Goal: Task Accomplishment & Management: Manage account settings

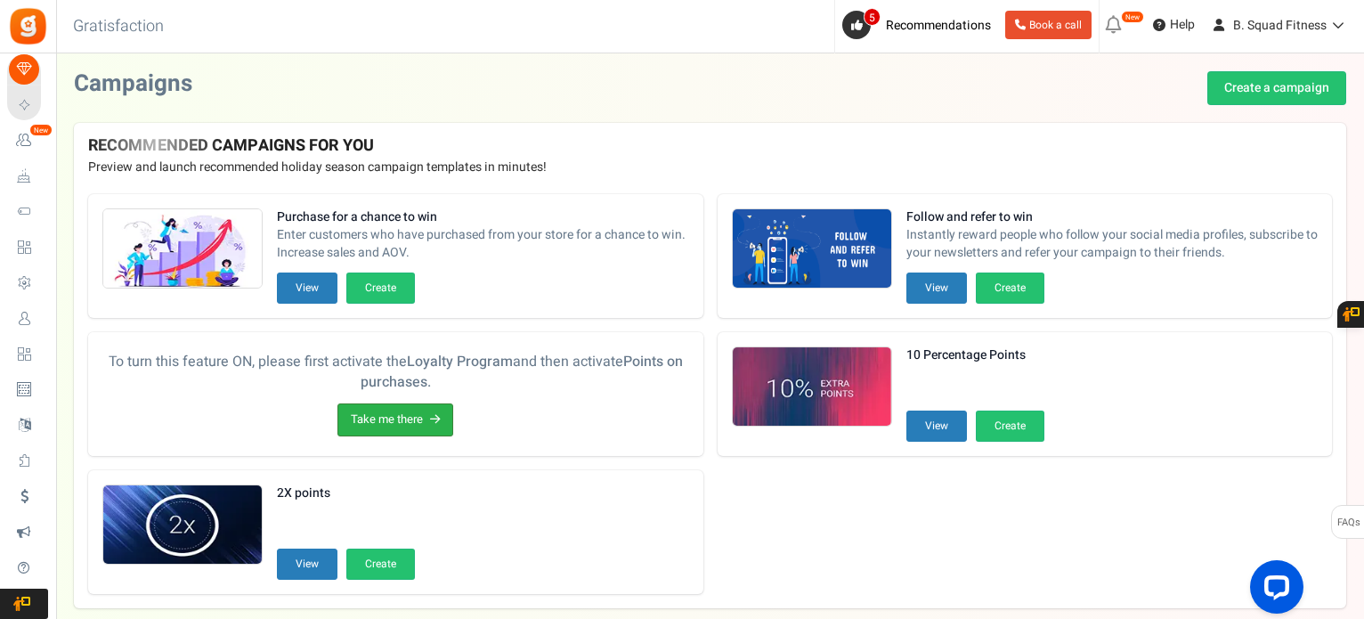
click at [390, 411] on link "Take me there" at bounding box center [395, 419] width 116 height 33
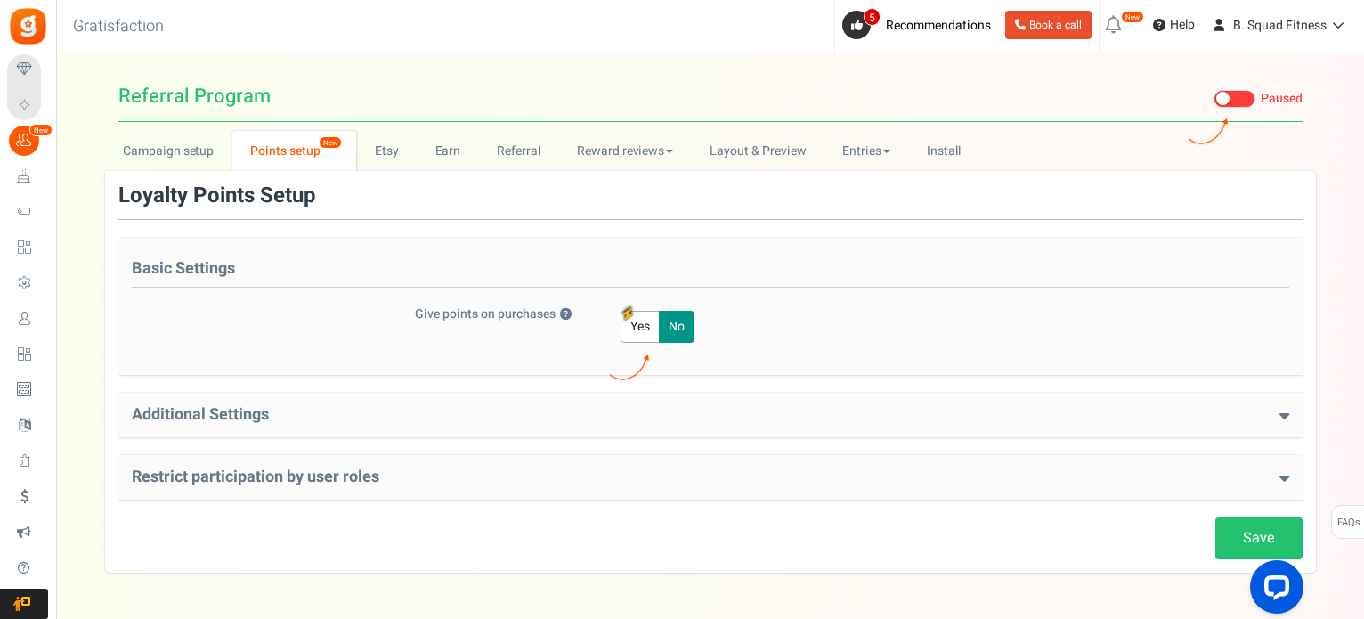
click at [390, 411] on h4 "Additional Settings" at bounding box center [711, 415] width 1158 height 18
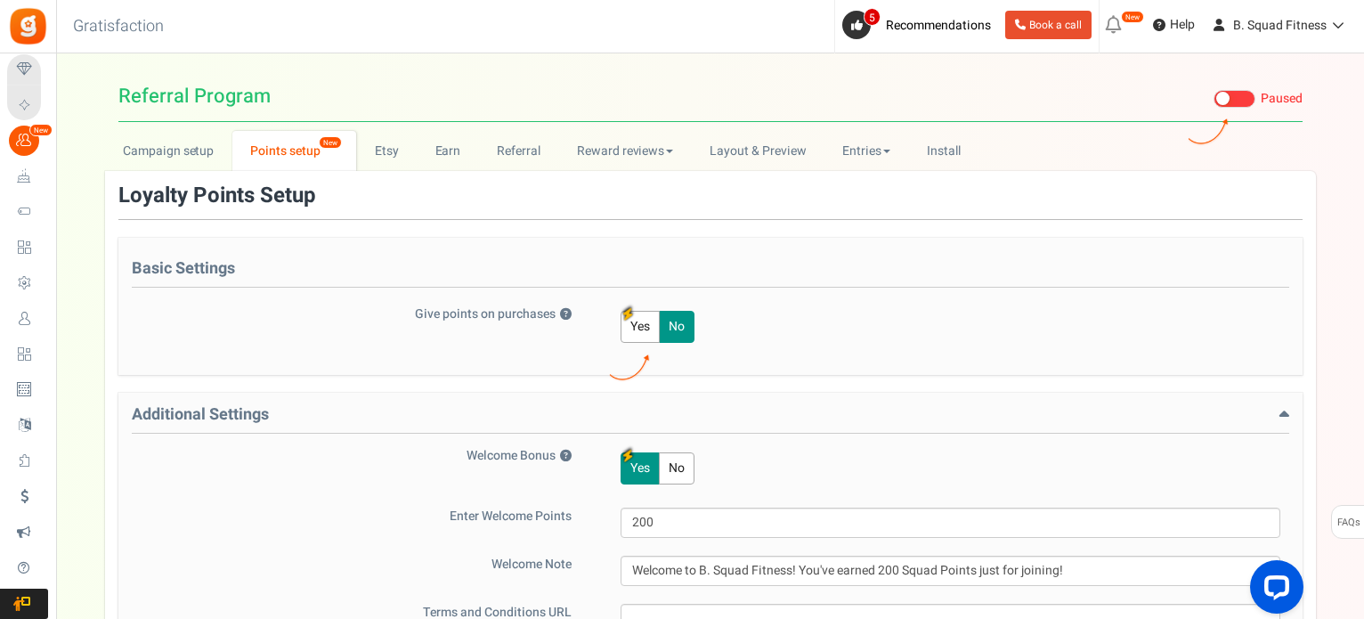
click at [629, 330] on button "Yes" at bounding box center [640, 327] width 39 height 32
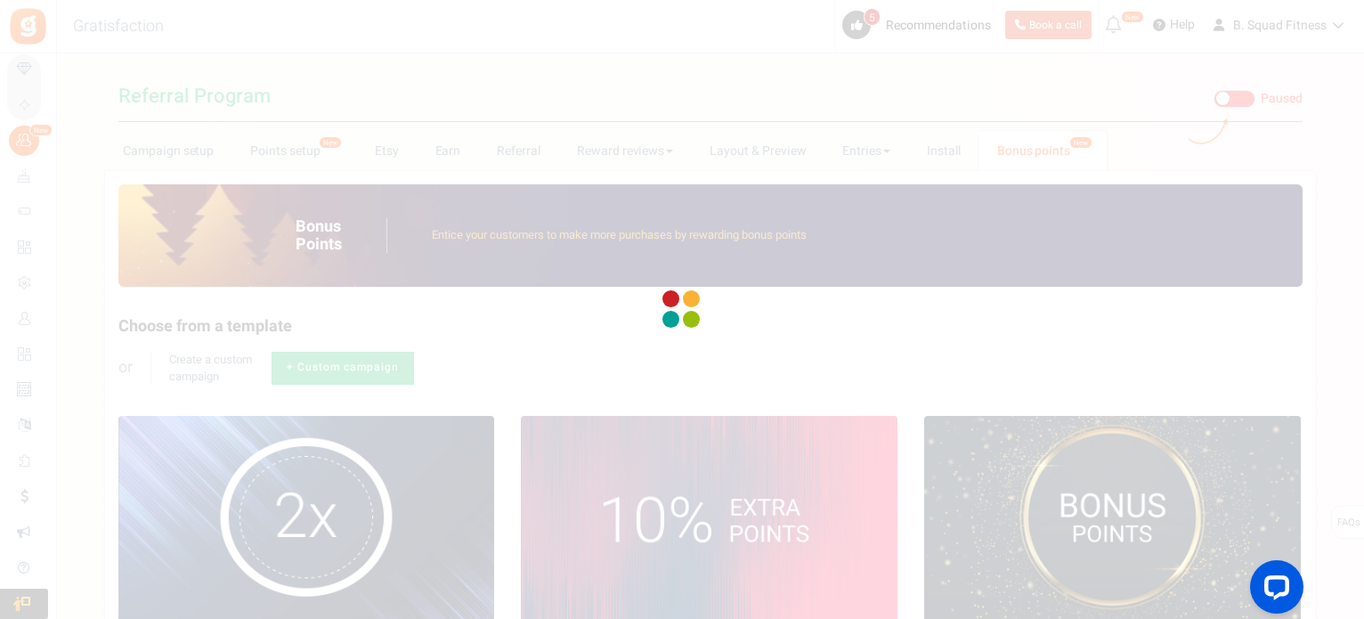
radio input "true"
type input "125"
radio input "true"
type input "[DATE] 12:01 AM"
type input "[DATE] 11:59 PM"
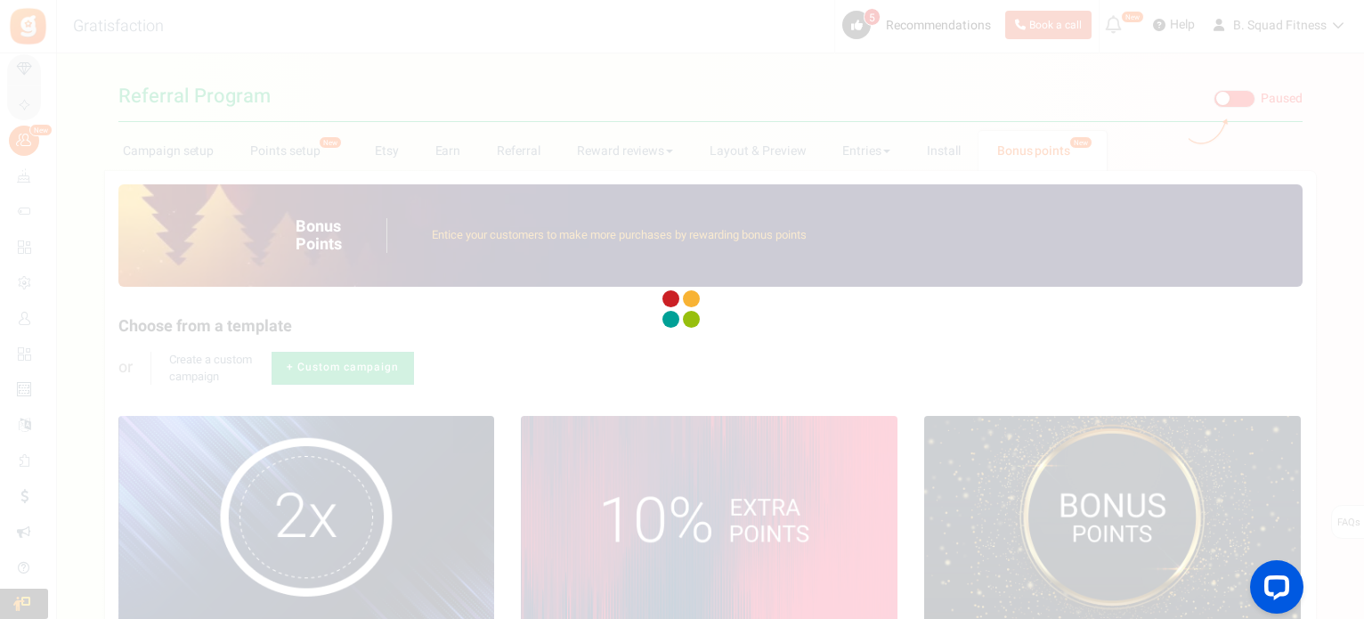
type textarea "Fixed Points"
type textarea "Bonus Points description"
type input "#000000"
type input "#ffbe84"
type input "#000000"
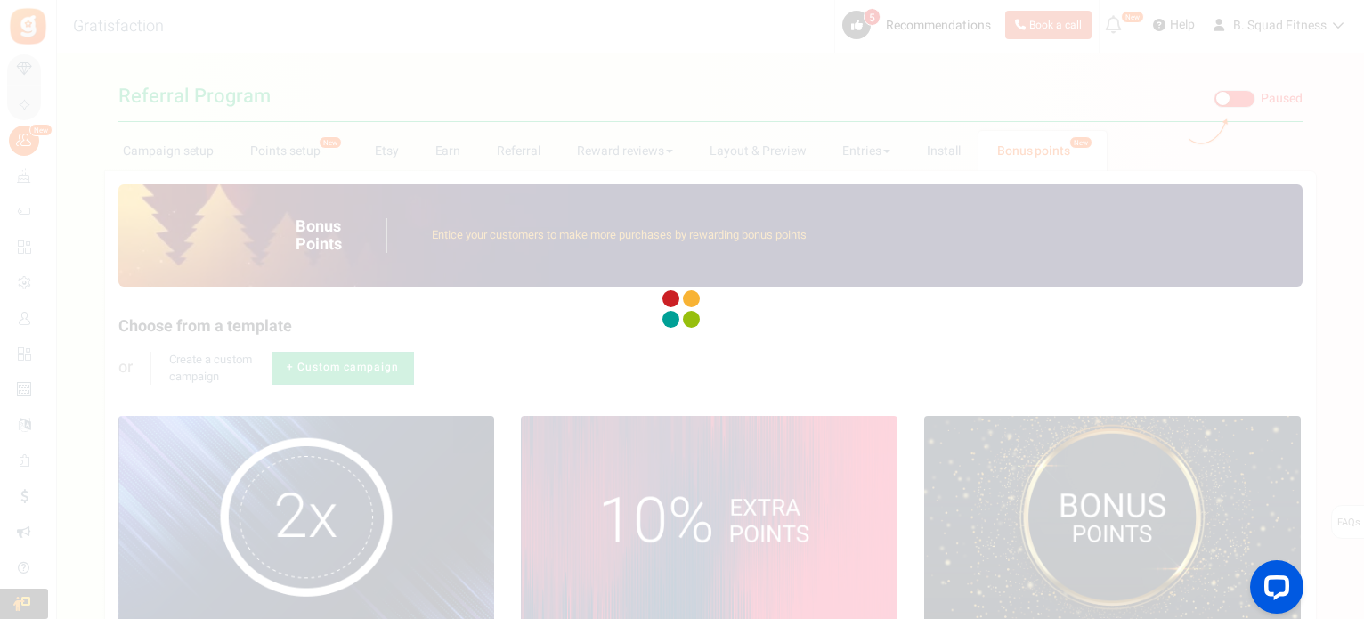
type input "#ffffff"
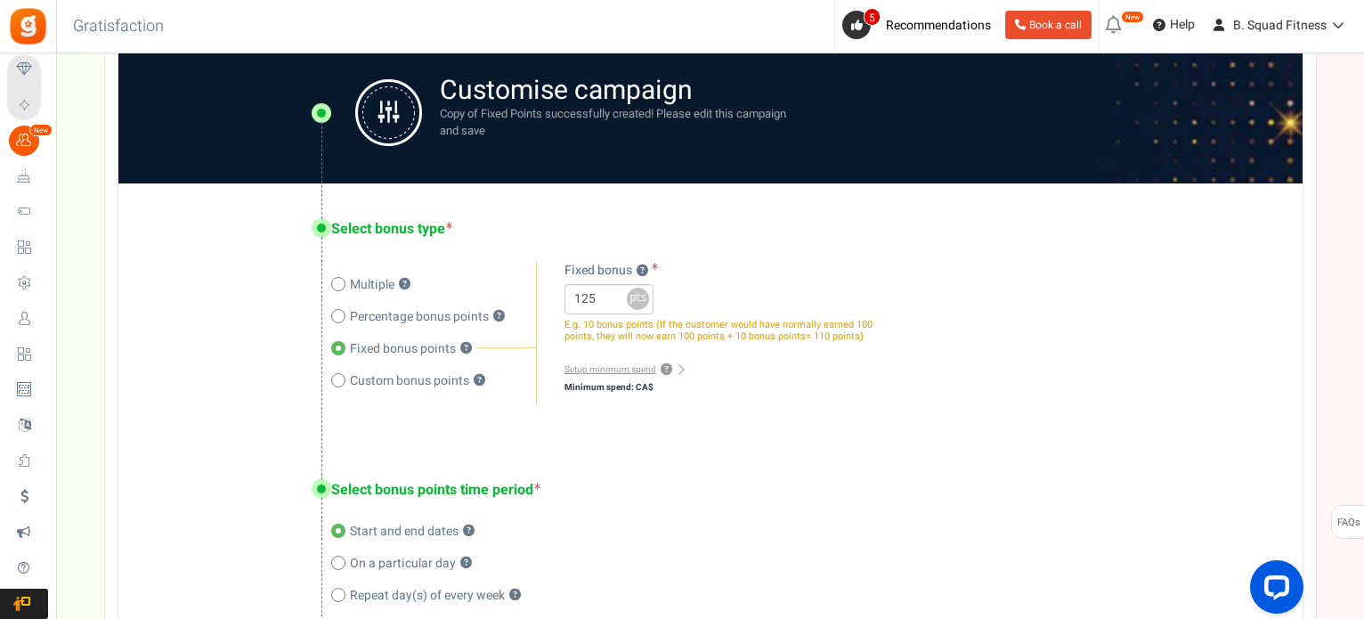
scroll to position [356, 0]
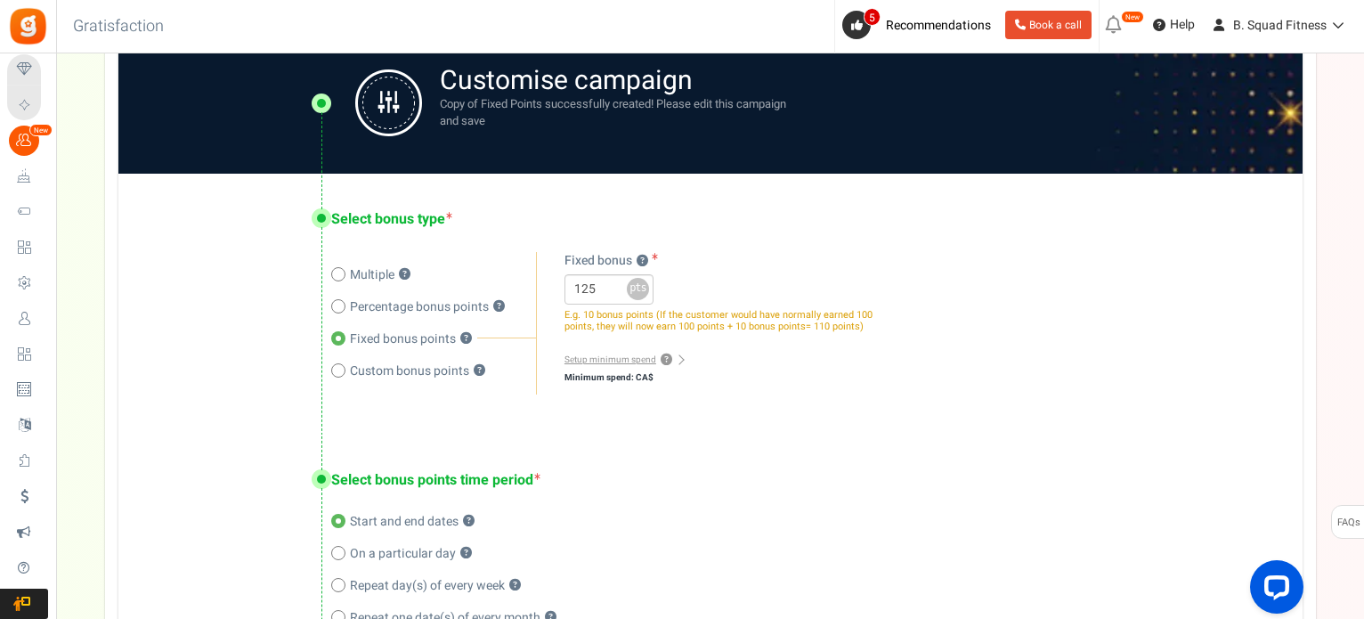
click at [417, 367] on span "Custom bonus points" at bounding box center [409, 371] width 119 height 18
click at [343, 367] on input "Custom bonus points ?" at bounding box center [337, 373] width 12 height 12
radio input "true"
radio input "false"
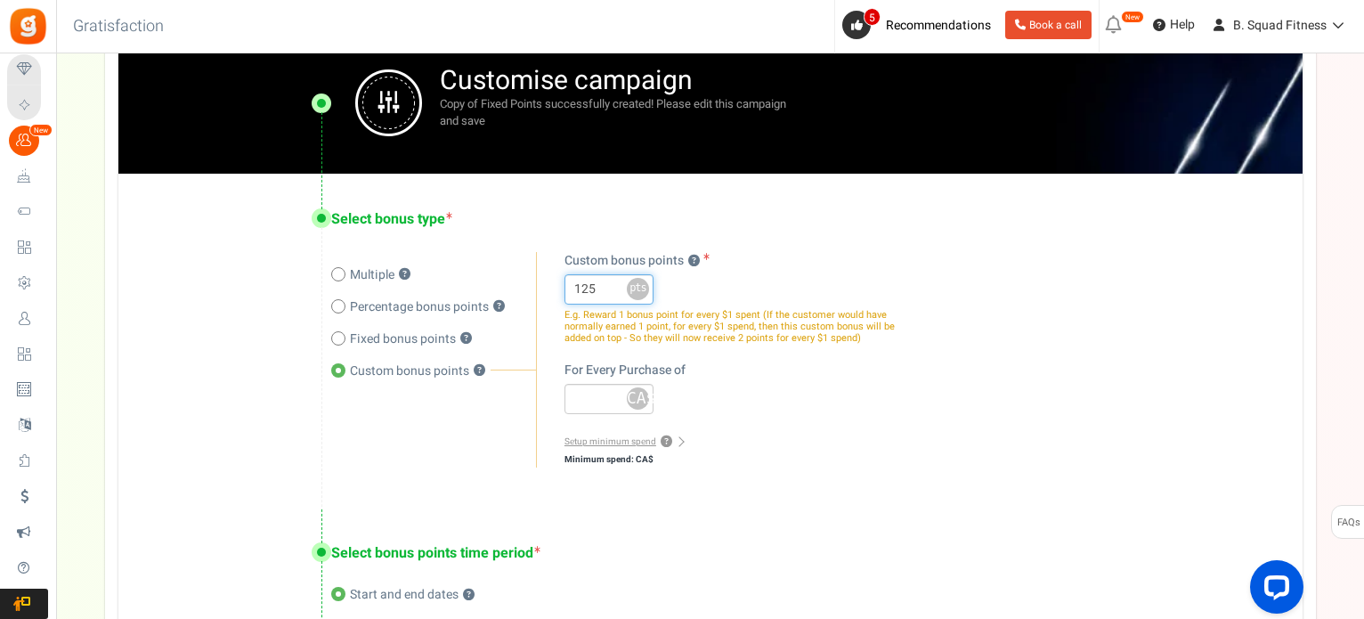
drag, startPoint x: 577, startPoint y: 287, endPoint x: 559, endPoint y: 284, distance: 18.0
click at [559, 284] on div "Multiple ? Percentage bonus ? Fixed bonus ? Custom bonus points ? 125 x % pts C…" at bounding box center [719, 360] width 367 height 216
type input "20"
click at [939, 329] on div "Multiple ? Percentage bonus points ? ?" at bounding box center [799, 360] width 936 height 216
click at [733, 336] on span "E.g. Reward 1 bonus point for every $1 spent (If the customer would have normal…" at bounding box center [730, 326] width 330 height 38
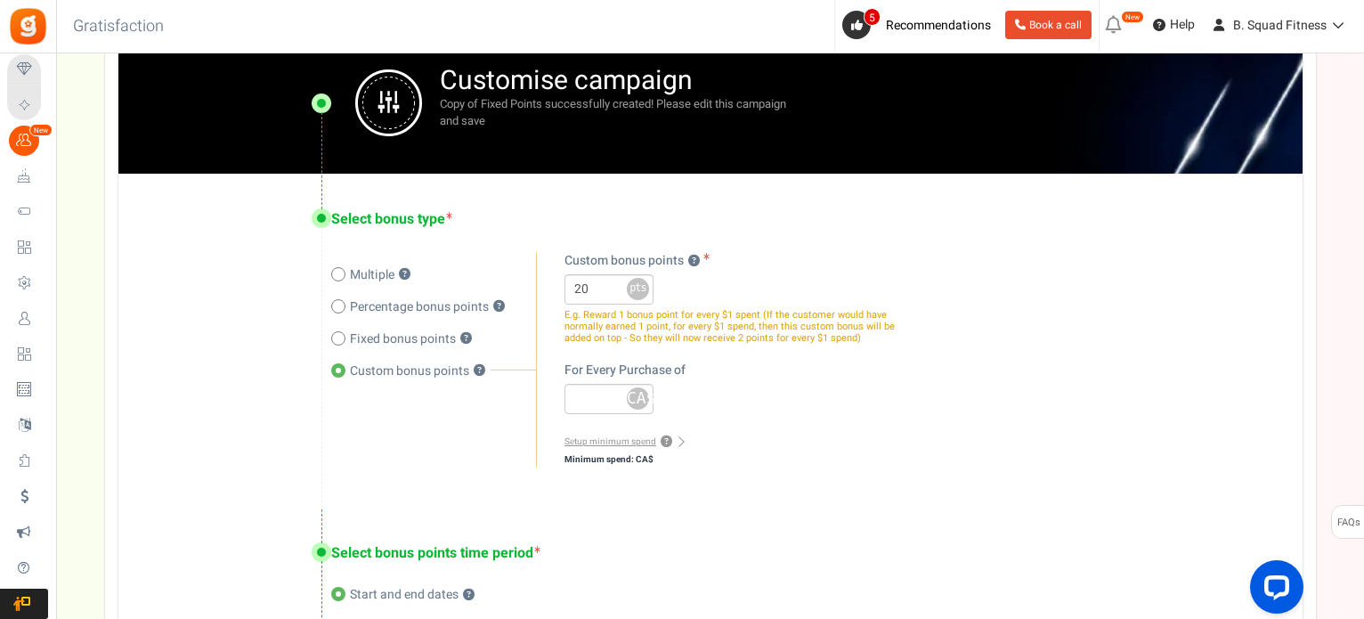
scroll to position [89, 0]
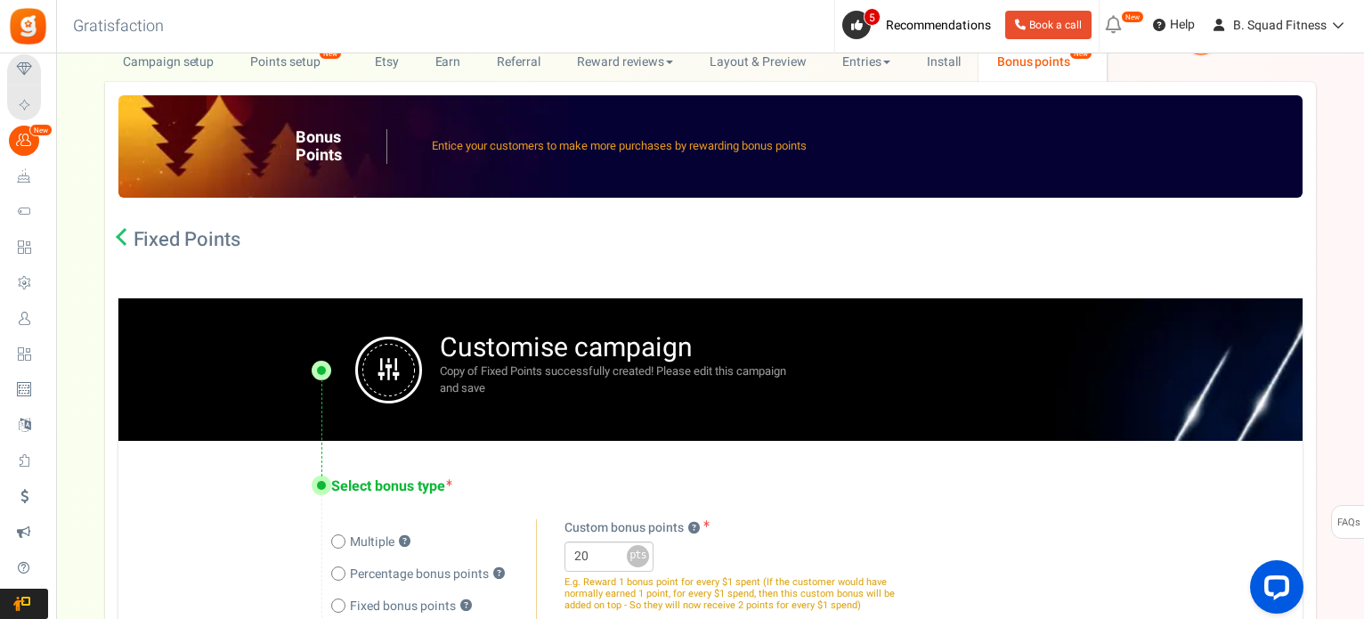
click at [143, 241] on h2 "Fixed Points" at bounding box center [187, 240] width 107 height 18
click at [121, 233] on icon at bounding box center [125, 237] width 18 height 18
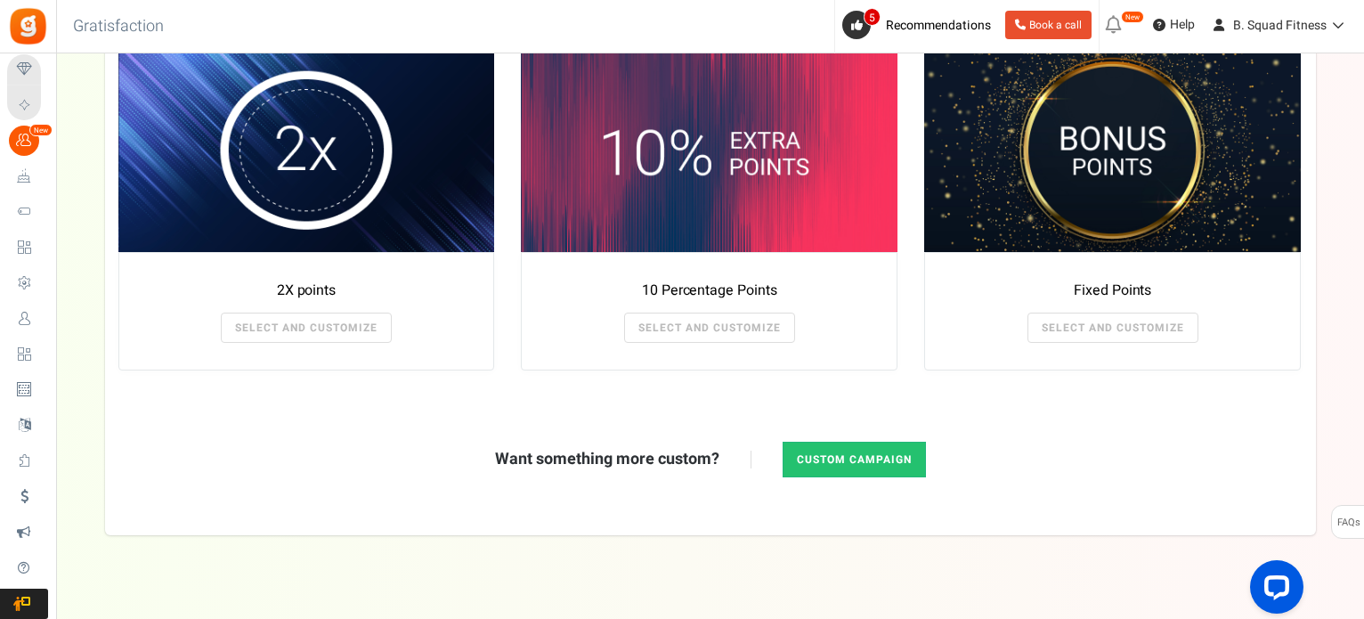
scroll to position [390, 0]
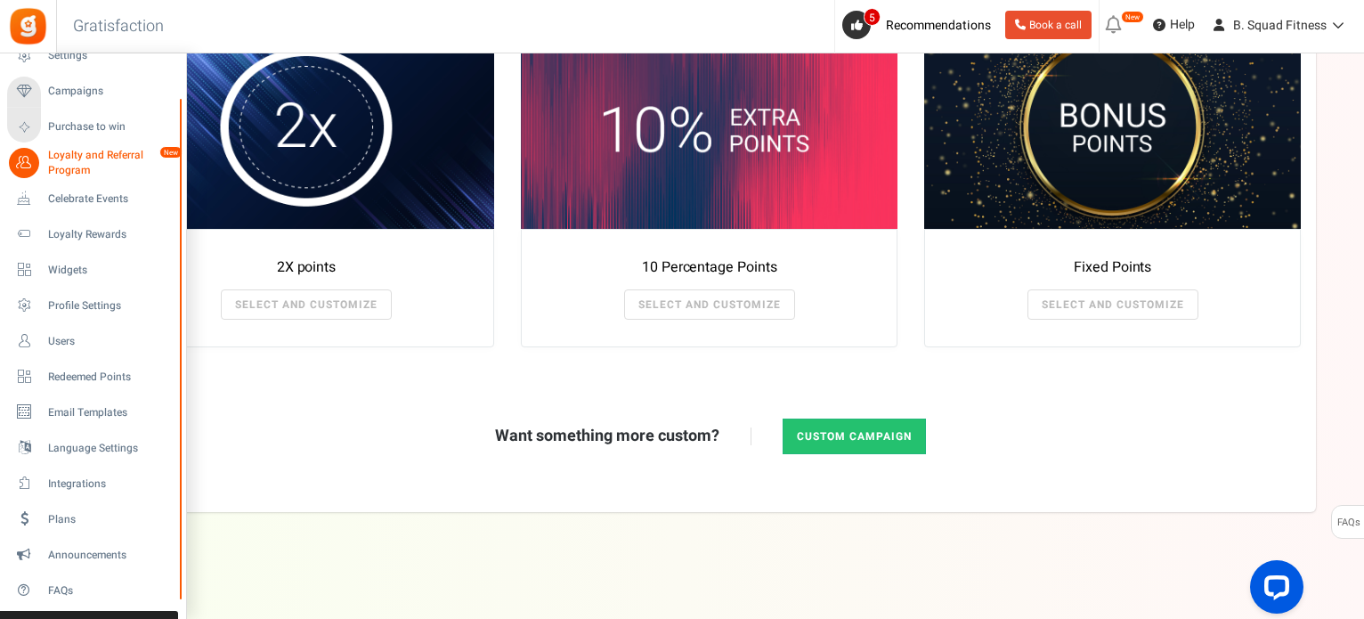
click at [61, 159] on span "Loyalty and Referral Program" at bounding box center [113, 163] width 130 height 30
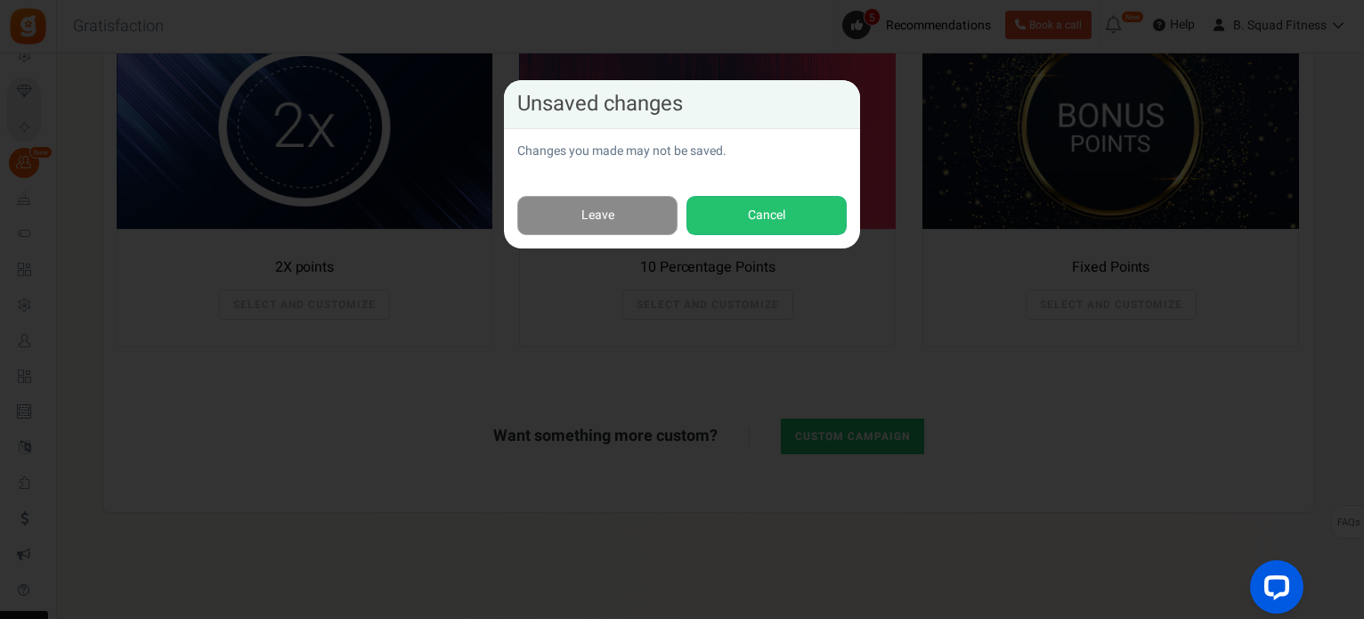
click at [624, 208] on link "Leave" at bounding box center [597, 216] width 160 height 40
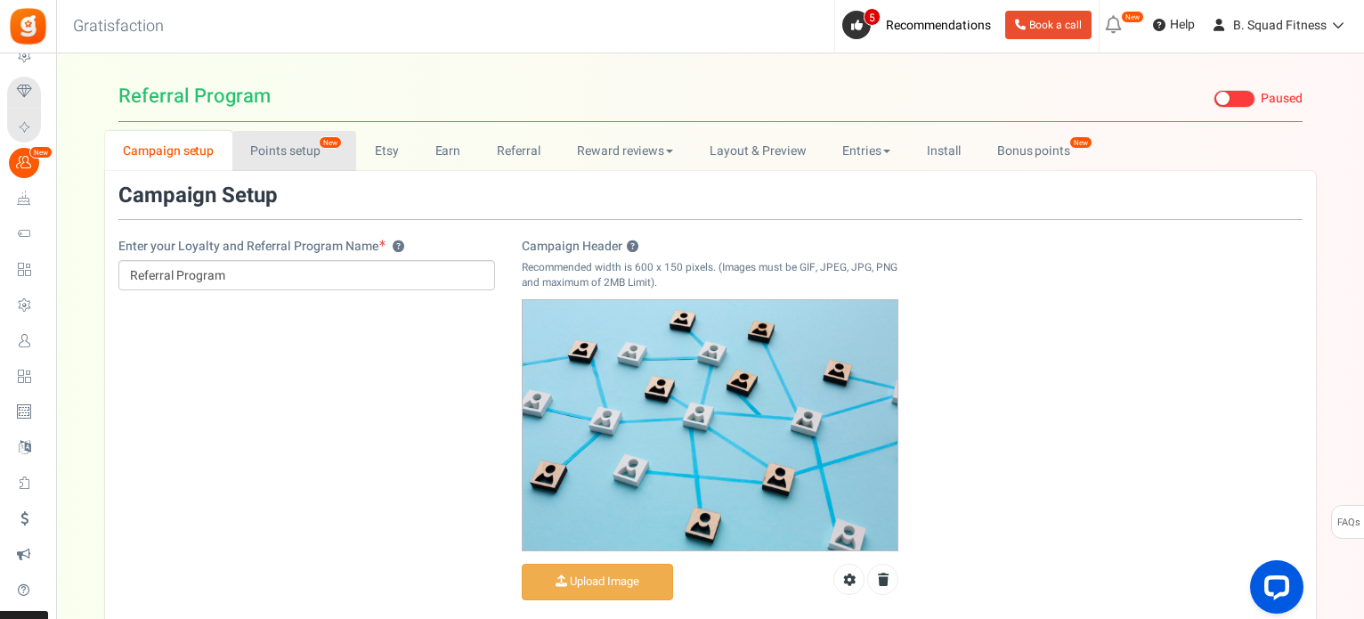
click at [262, 145] on link "Points setup New" at bounding box center [294, 151] width 124 height 40
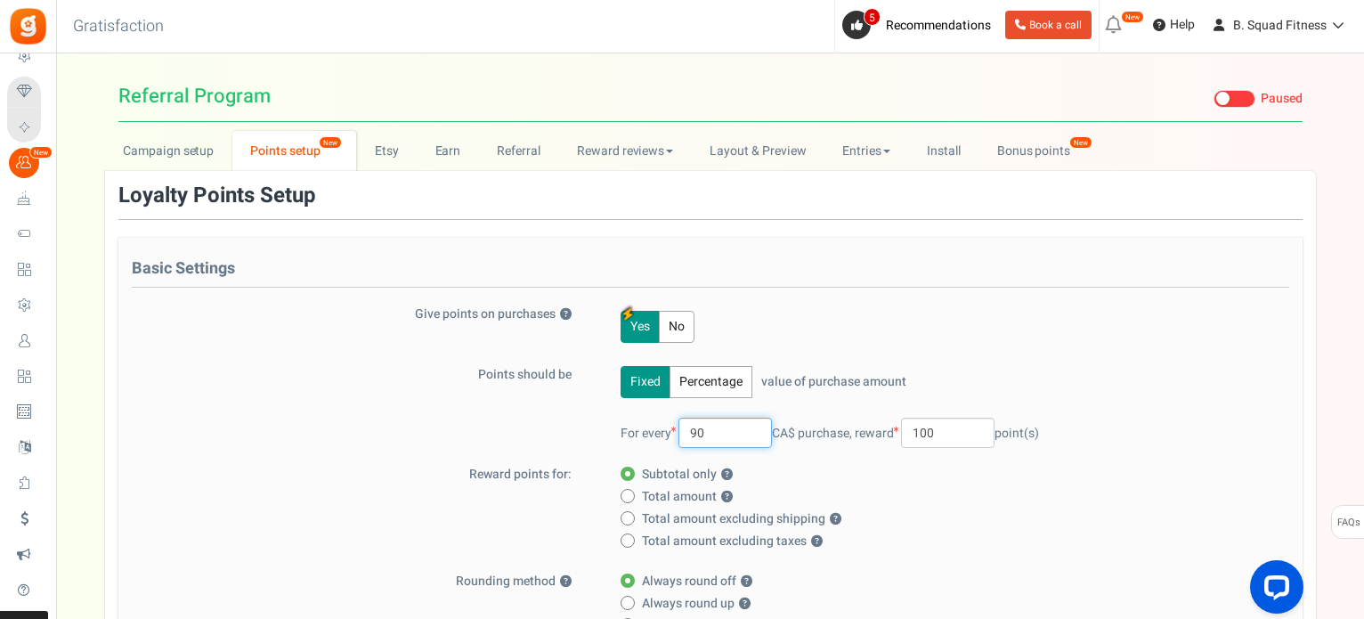
click at [723, 434] on input "90" at bounding box center [725, 433] width 93 height 30
click at [1117, 403] on div "Fixed Percentage value of purchase amount 100 % of purchase amount. For every 9…" at bounding box center [938, 416] width 683 height 100
drag, startPoint x: 724, startPoint y: 435, endPoint x: 684, endPoint y: 430, distance: 40.4
click at [684, 430] on input "95" at bounding box center [725, 433] width 93 height 30
type input "1"
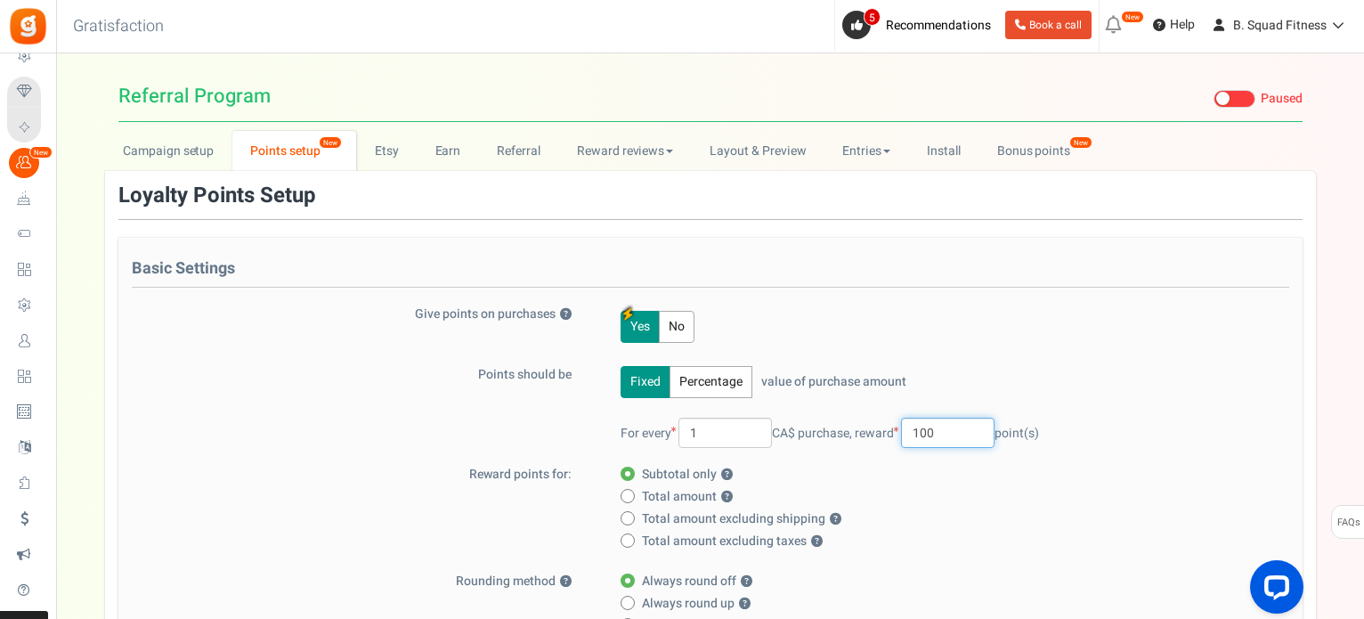
drag, startPoint x: 946, startPoint y: 435, endPoint x: 909, endPoint y: 430, distance: 36.8
click at [909, 430] on span "reward 100 point(s)" at bounding box center [947, 433] width 184 height 19
type input "20"
click at [1267, 323] on div "Yes No" at bounding box center [938, 326] width 683 height 43
drag, startPoint x: 736, startPoint y: 427, endPoint x: 653, endPoint y: 419, distance: 83.2
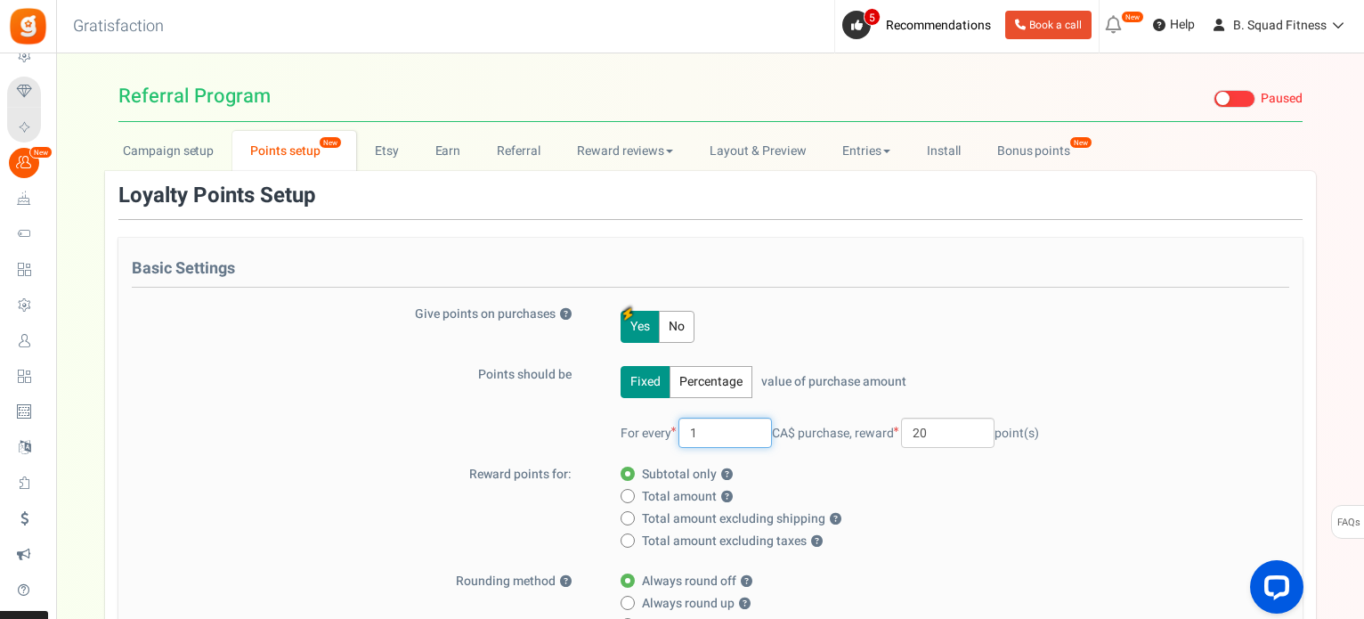
click at [653, 419] on div "For every 1 CA$ purchase, reward 20 point(s)" at bounding box center [951, 433] width 660 height 30
type input "10"
click at [1057, 391] on div "Fixed Percentage value of purchase amount 100 % of purchase amount. For every 1…" at bounding box center [938, 416] width 683 height 100
